Goal: Task Accomplishment & Management: Complete application form

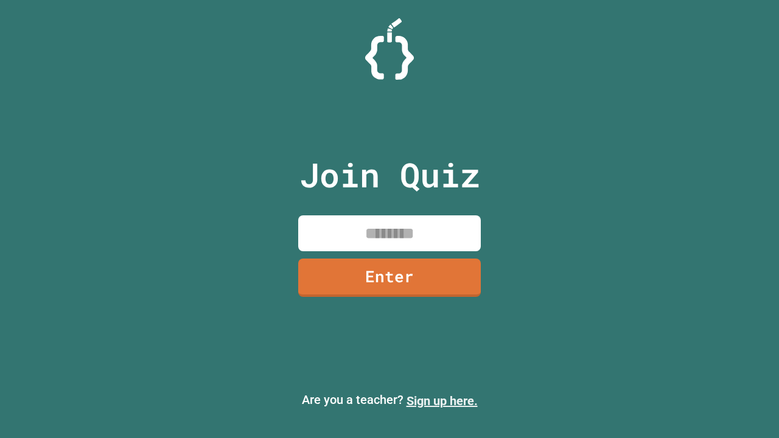
click at [442, 401] on link "Sign up here." at bounding box center [442, 401] width 71 height 15
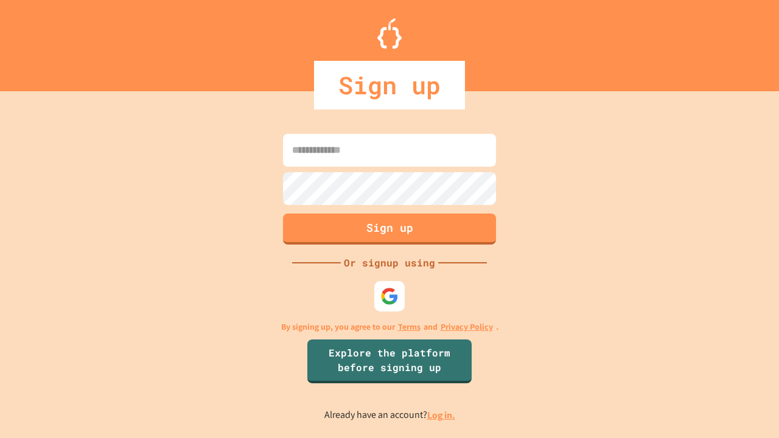
click at [442, 415] on link "Log in." at bounding box center [441, 415] width 28 height 13
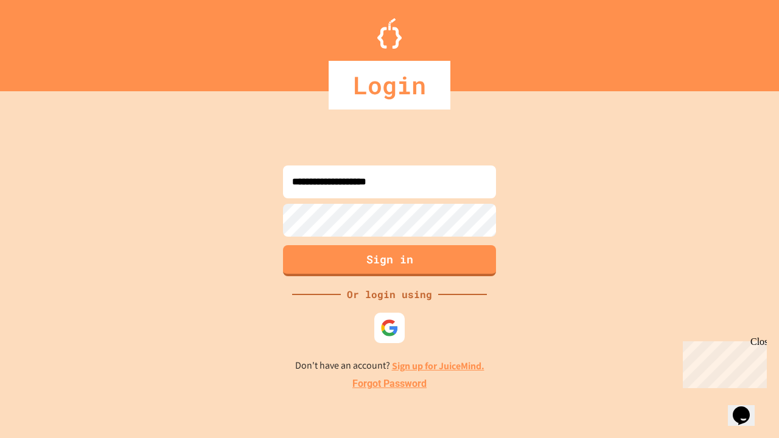
type input "**********"
